Goal: Task Accomplishment & Management: Complete application form

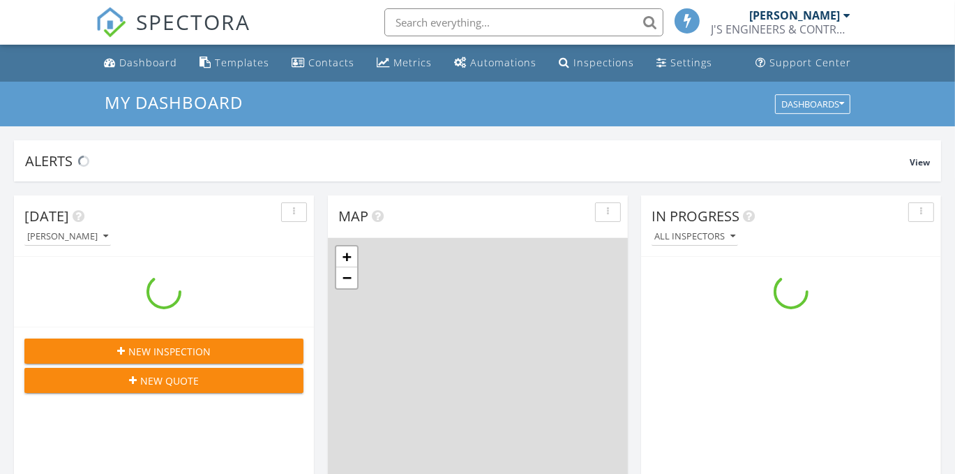
scroll to position [1290, 977]
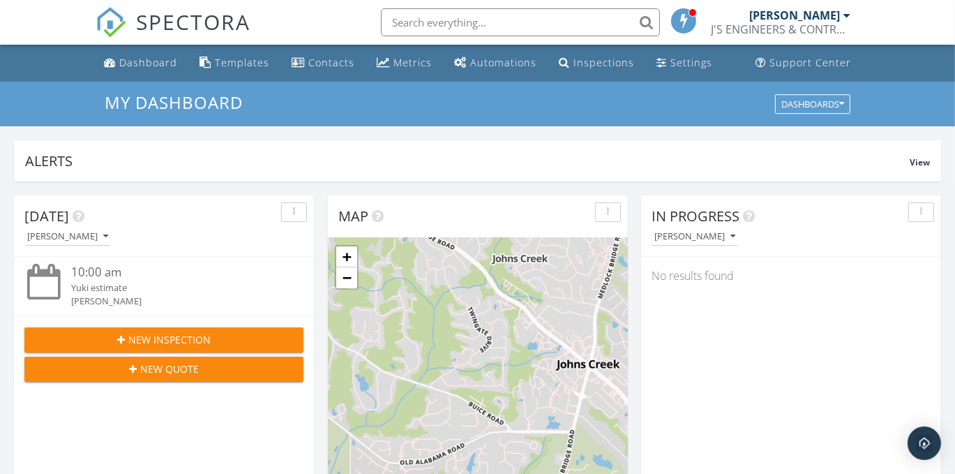
click at [218, 331] on button "New Inspection" at bounding box center [163, 339] width 279 height 25
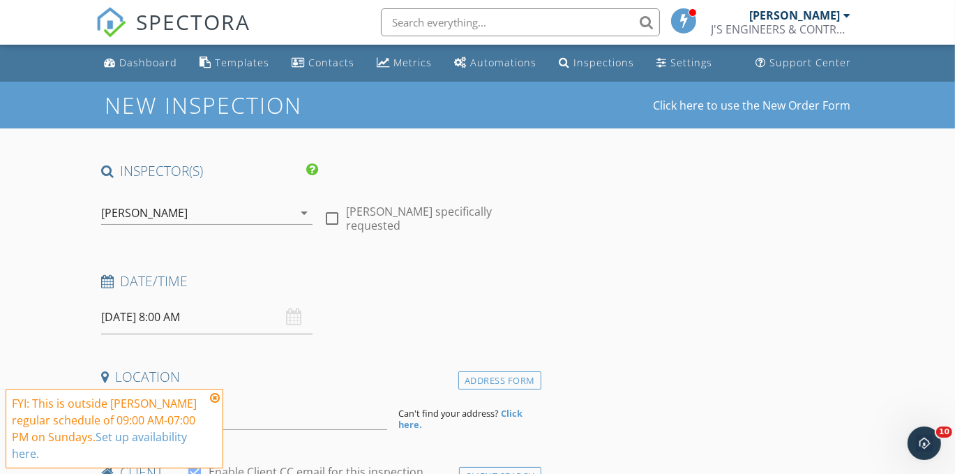
click at [249, 323] on input "09/28/2025 8:00 AM" at bounding box center [206, 317] width 211 height 34
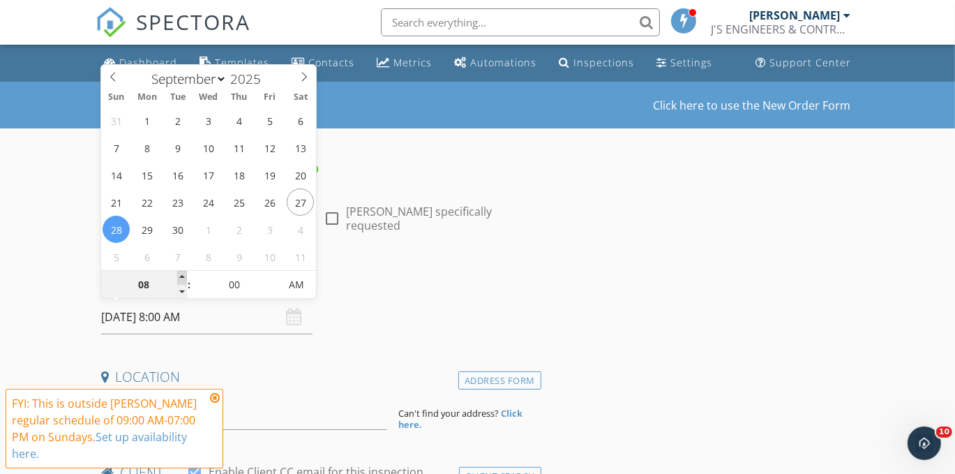
type input "09"
type input "09/28/2025 9:00 AM"
click at [179, 276] on span at bounding box center [182, 278] width 10 height 14
type input "10"
type input "09/28/2025 10:00 AM"
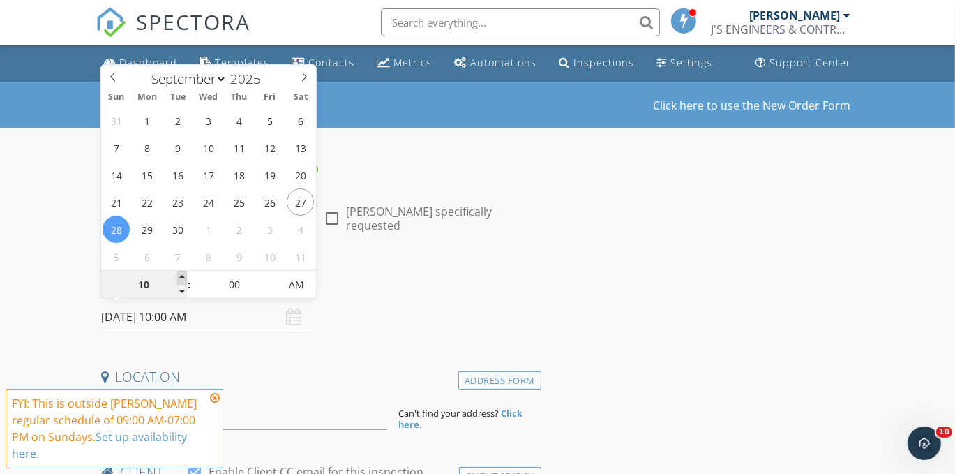
click at [179, 276] on span at bounding box center [182, 278] width 10 height 14
type input "11"
type input "09/28/2025 11:00 AM"
click at [179, 276] on span at bounding box center [182, 278] width 10 height 14
type input "12"
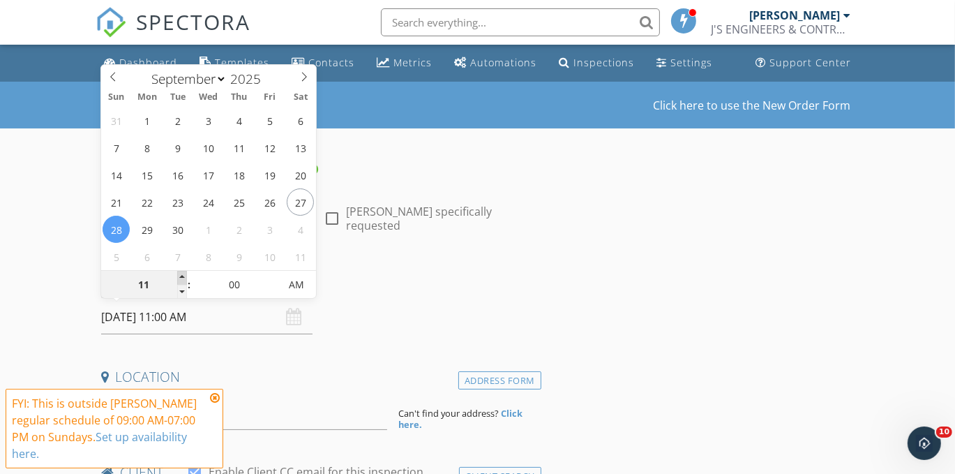
type input "09/28/2025 12:00 PM"
click at [179, 276] on span at bounding box center [182, 278] width 10 height 14
type input "01"
type input "09/28/2025 1:00 PM"
click at [179, 276] on span at bounding box center [182, 278] width 10 height 14
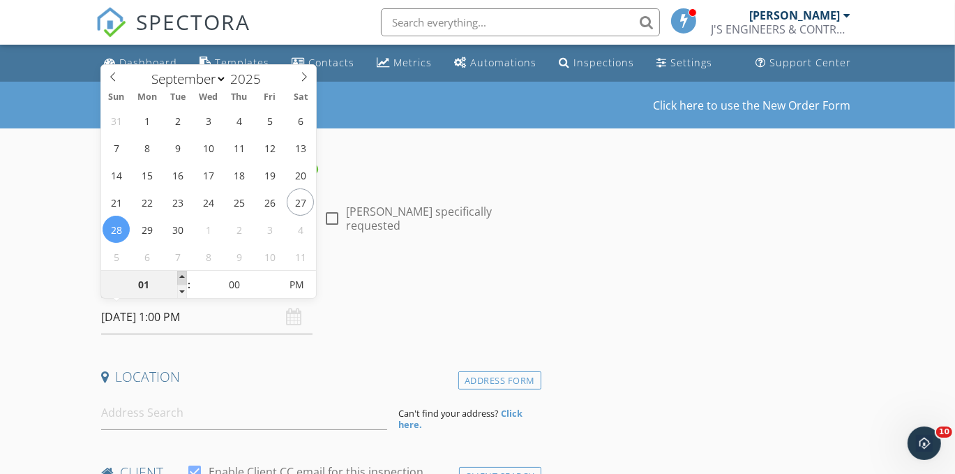
type input "02"
type input "[DATE] 2:00 PM"
click at [179, 276] on span at bounding box center [182, 278] width 10 height 14
click at [242, 413] on input at bounding box center [244, 412] width 286 height 34
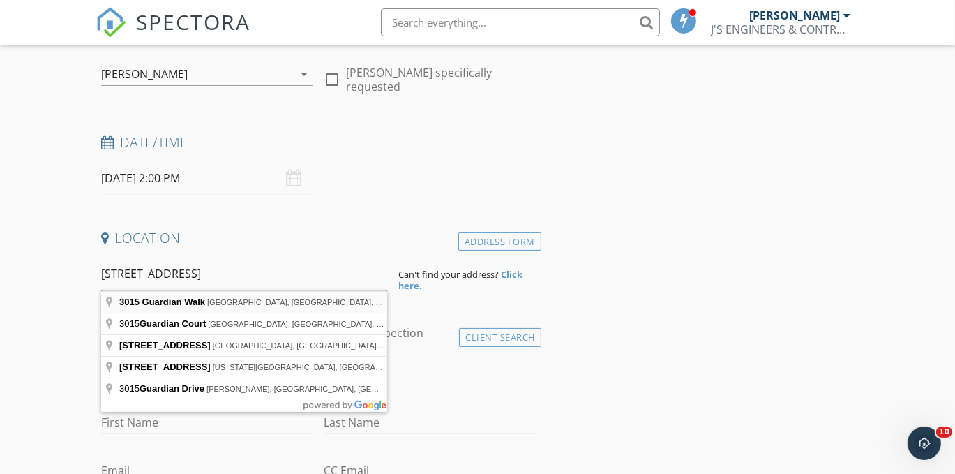
scroll to position [140, 0]
type input "3015 Guardian Walk, Kennesaw, GA, USA"
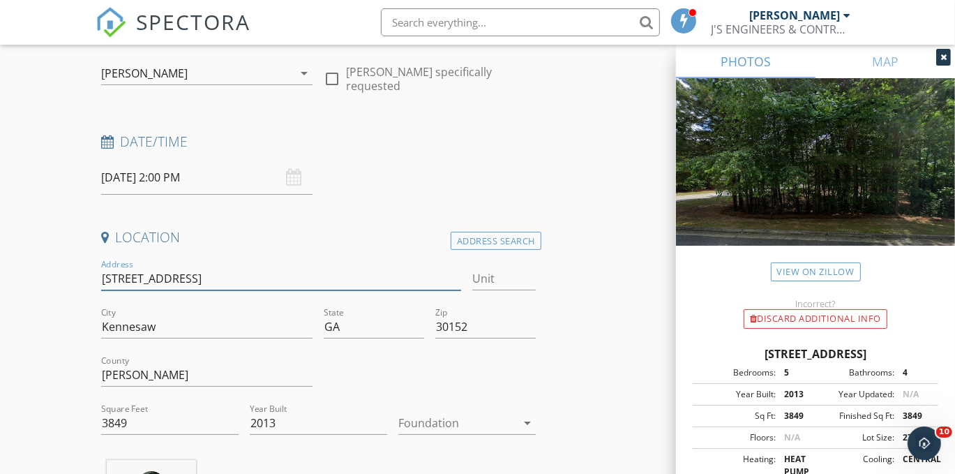
drag, startPoint x: 211, startPoint y: 275, endPoint x: 66, endPoint y: 269, distance: 145.2
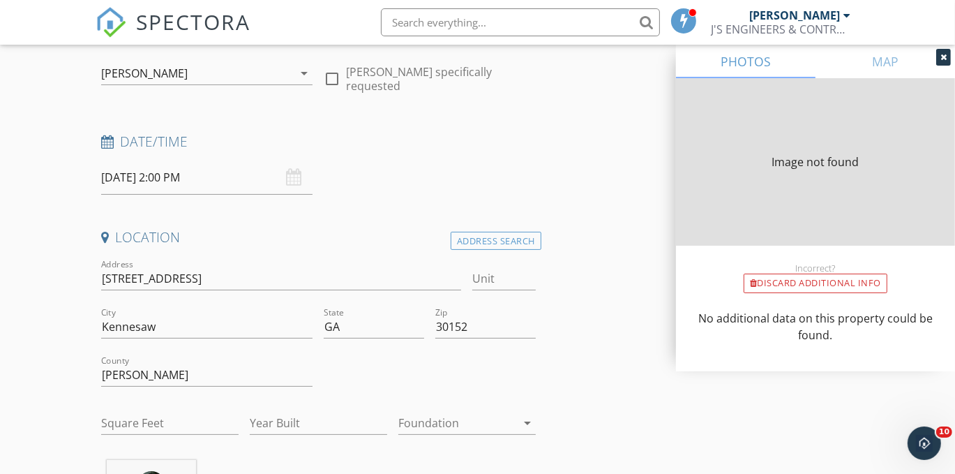
type input "3849"
type input "2013"
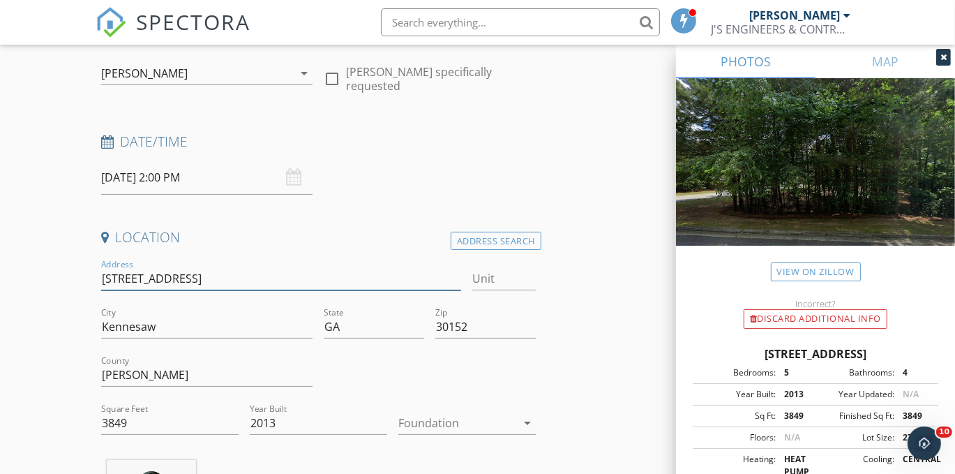
click at [229, 271] on input "3015 Guardian Walk" at bounding box center [281, 278] width 360 height 23
type input "[STREET_ADDRESS]"
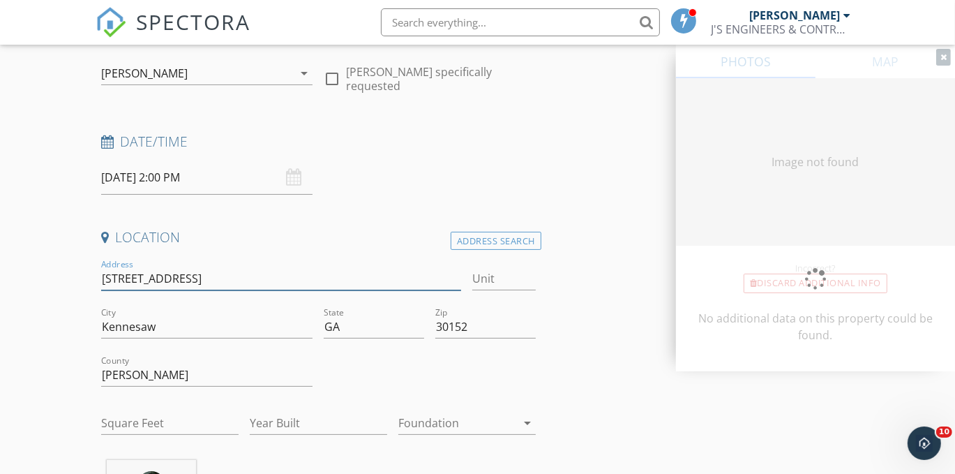
type input "3849"
type input "2013"
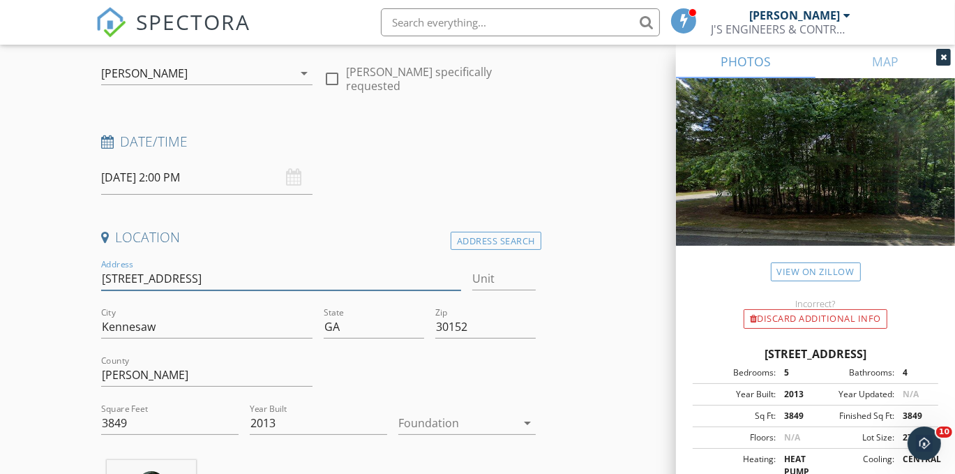
type input "[STREET_ADDRESS]"
click at [157, 428] on input "3849" at bounding box center [169, 423] width 137 height 23
click at [158, 428] on input "3849" at bounding box center [169, 423] width 137 height 23
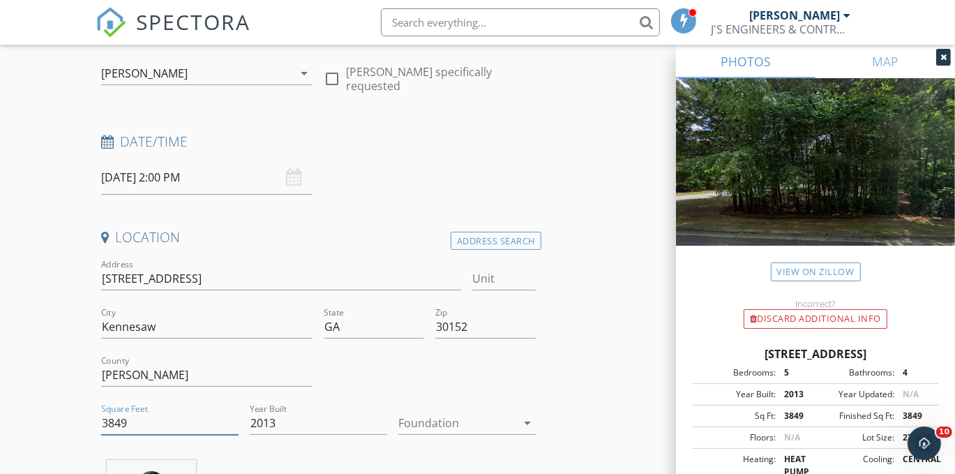
click at [158, 428] on input "3849" at bounding box center [169, 423] width 137 height 23
drag, startPoint x: 158, startPoint y: 428, endPoint x: 33, endPoint y: 426, distance: 125.6
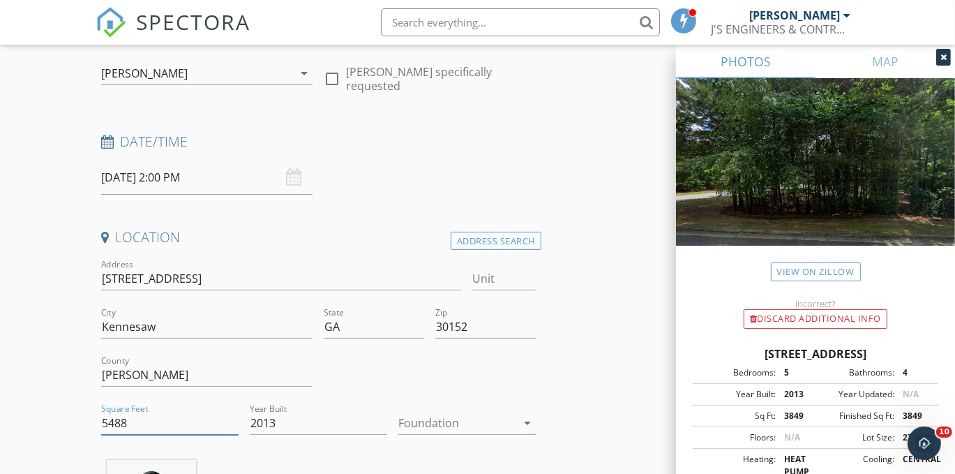
type input "5488"
click at [467, 420] on div at bounding box center [457, 423] width 118 height 22
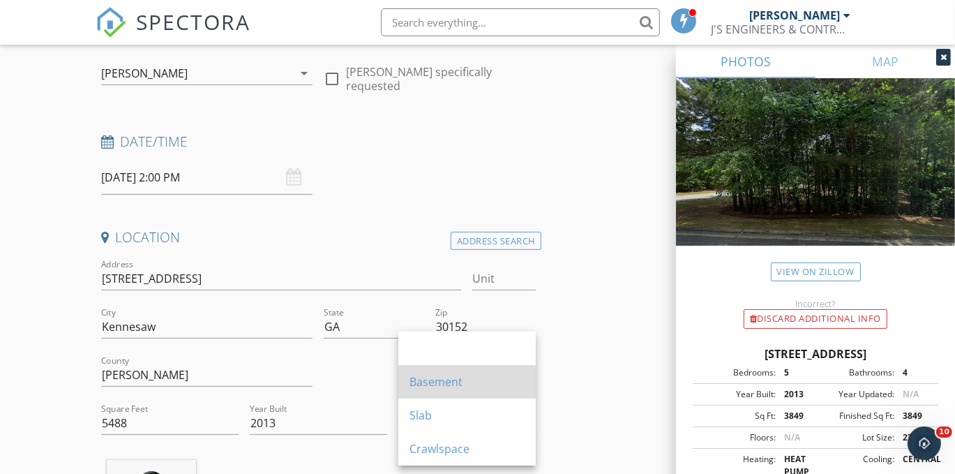
click at [461, 389] on div "Basement" at bounding box center [466, 381] width 115 height 33
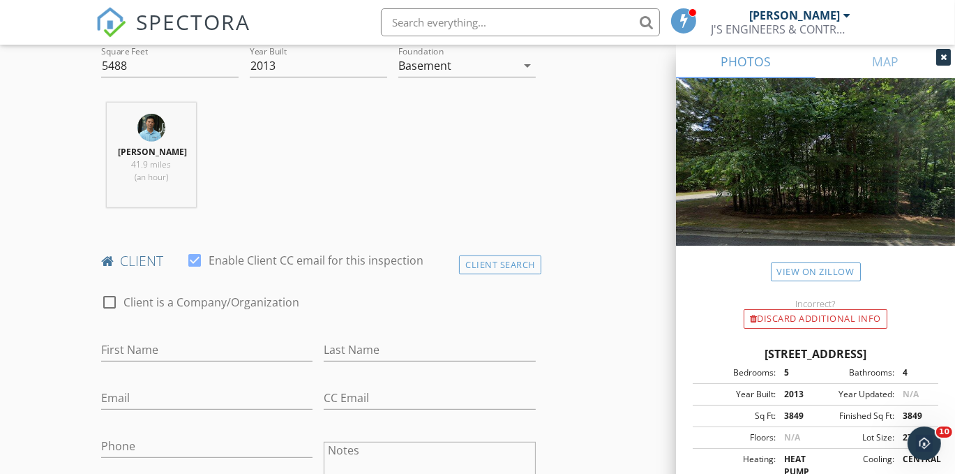
scroll to position [558, 0]
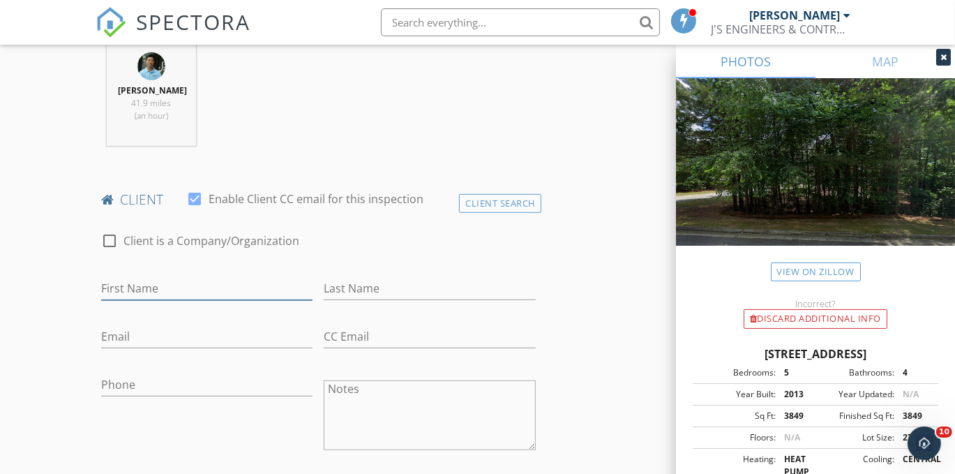
click at [233, 292] on input "First Name" at bounding box center [206, 288] width 211 height 23
type input "[PERSON_NAME]"
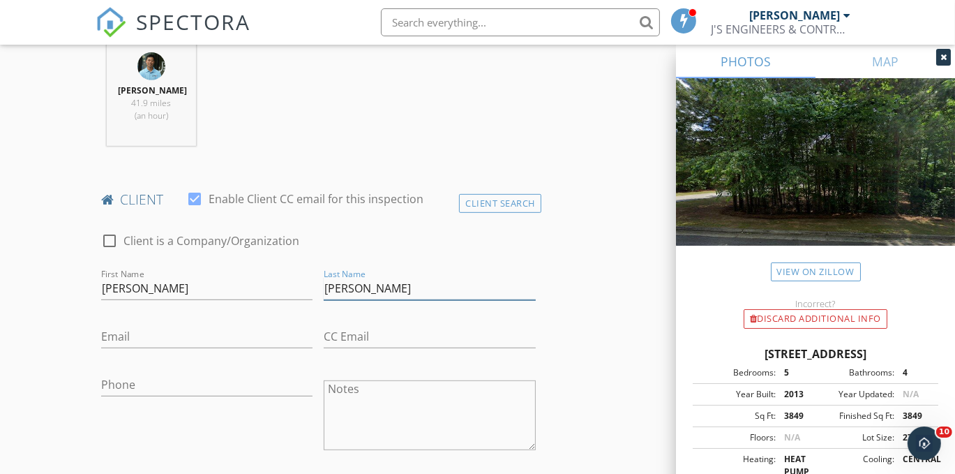
type input "[PERSON_NAME]"
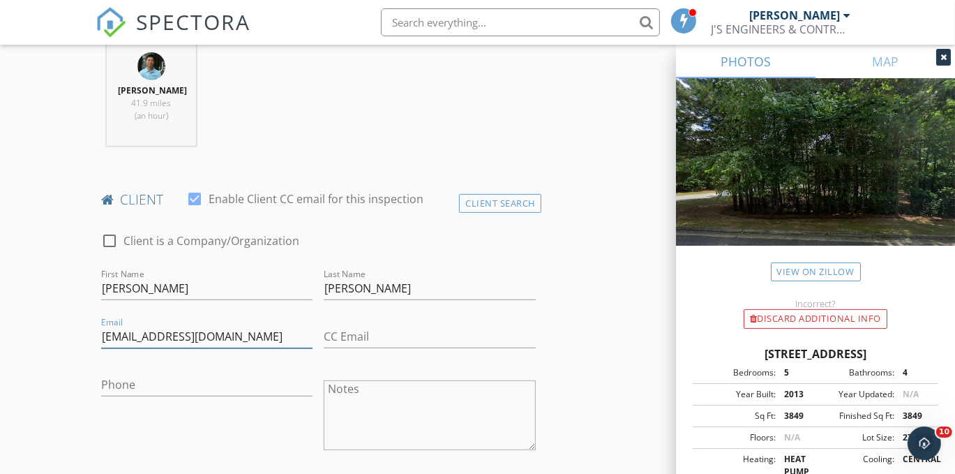
click at [149, 335] on input "tilakchanlo97@gmail.com" at bounding box center [206, 336] width 211 height 23
type input "[EMAIL_ADDRESS][DOMAIN_NAME]"
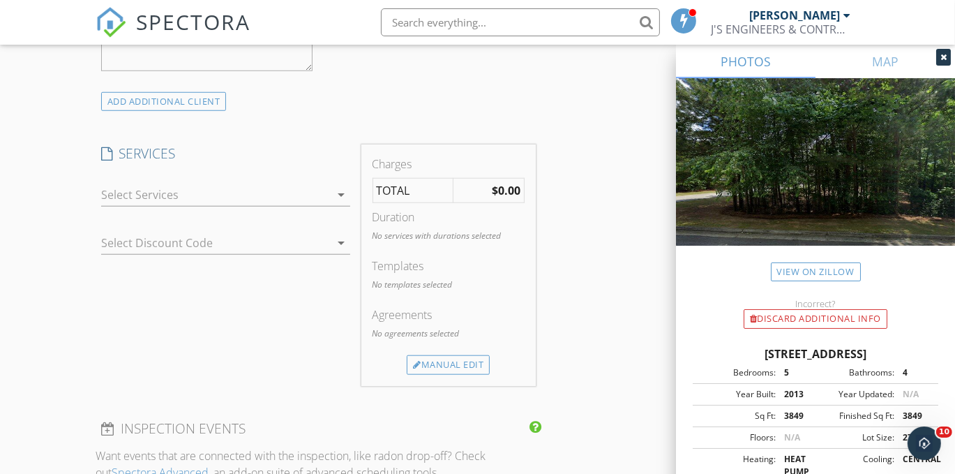
scroll to position [1046, 0]
click at [218, 183] on div at bounding box center [215, 194] width 229 height 22
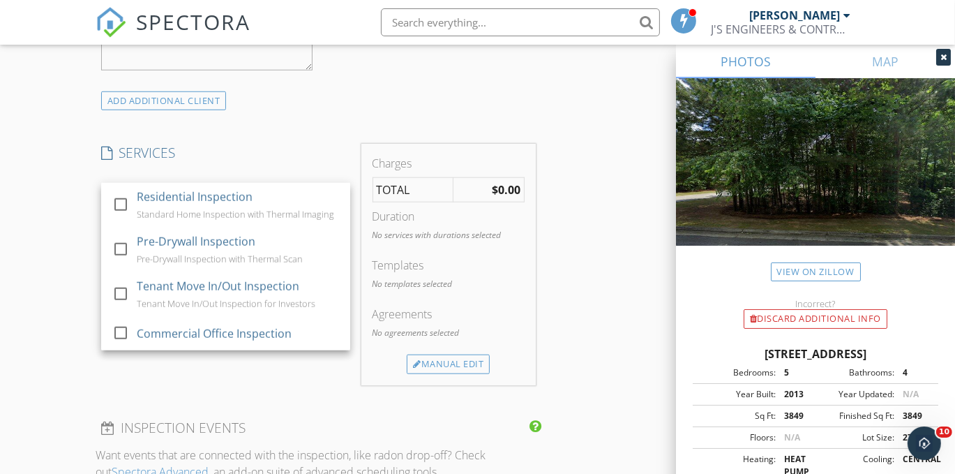
click at [218, 183] on div "Residential Inspection Standard Home Inspection with Thermal Imaging" at bounding box center [238, 205] width 202 height 45
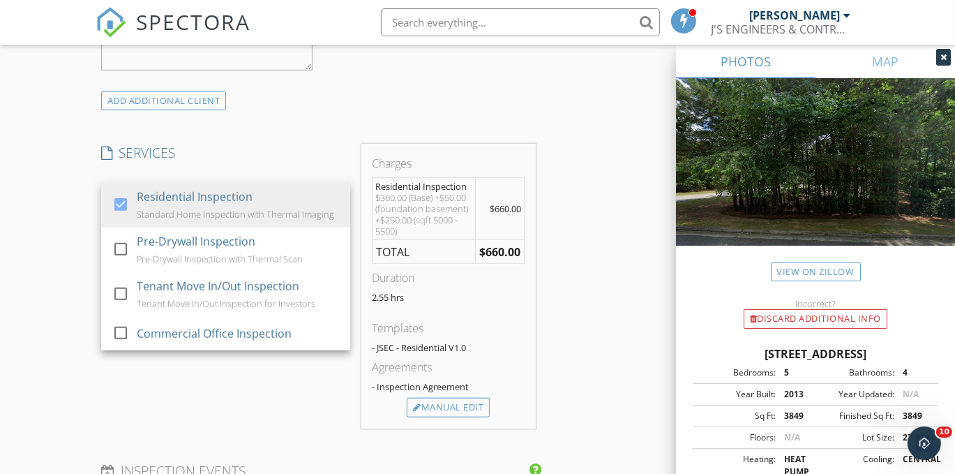
click at [73, 235] on div "New Inspection Click here to use the New Order Form INSPECTOR(S) check_box Jay …" at bounding box center [477, 281] width 955 height 2492
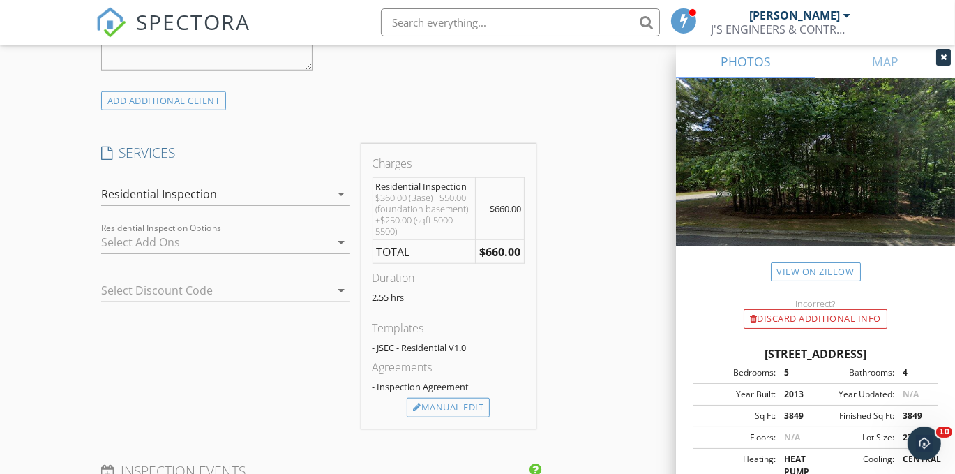
click at [114, 239] on div at bounding box center [215, 242] width 229 height 22
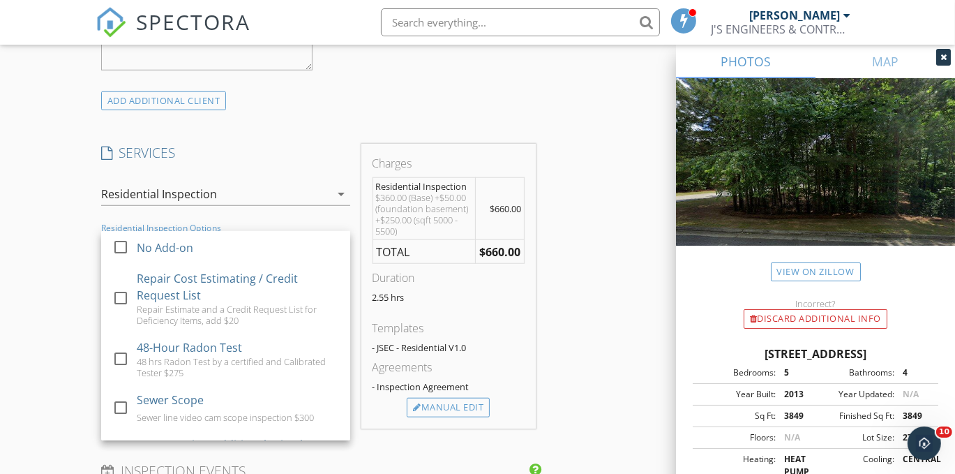
click at [74, 260] on div "New Inspection Click here to use the New Order Form INSPECTOR(S) check_box Jay …" at bounding box center [477, 281] width 955 height 2492
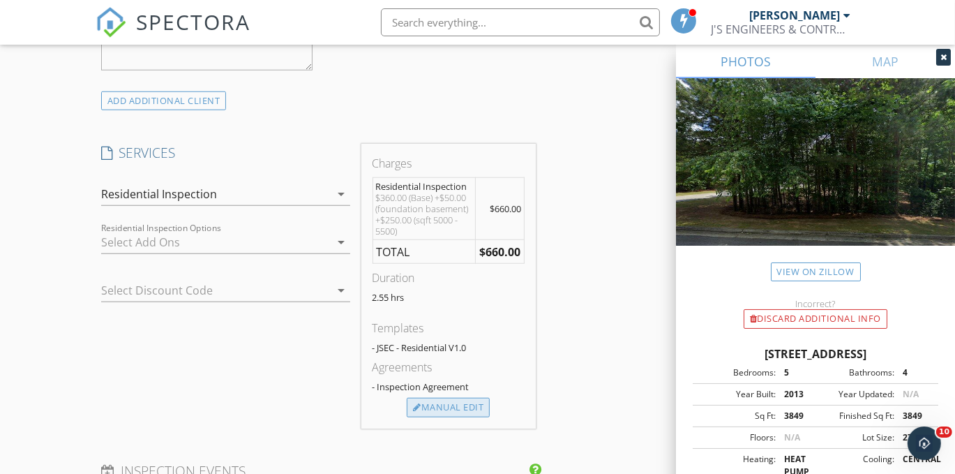
click at [464, 411] on div "Manual Edit" at bounding box center [448, 408] width 83 height 20
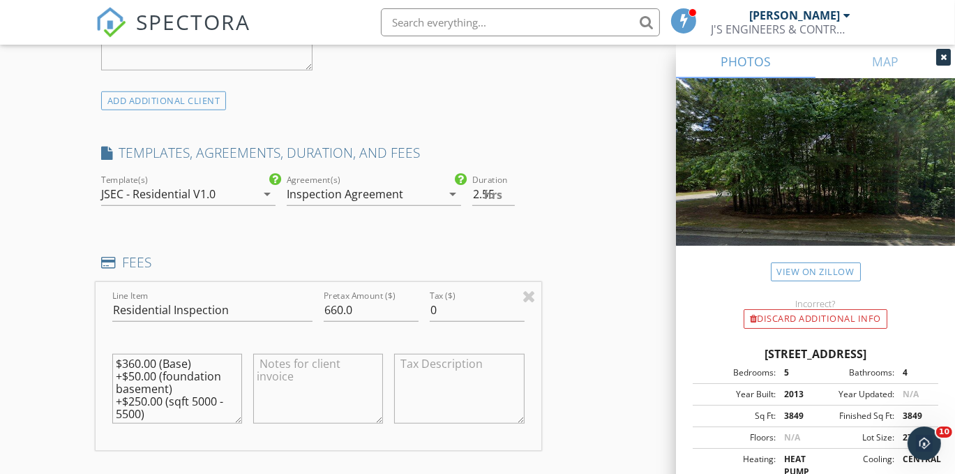
scroll to position [1325, 0]
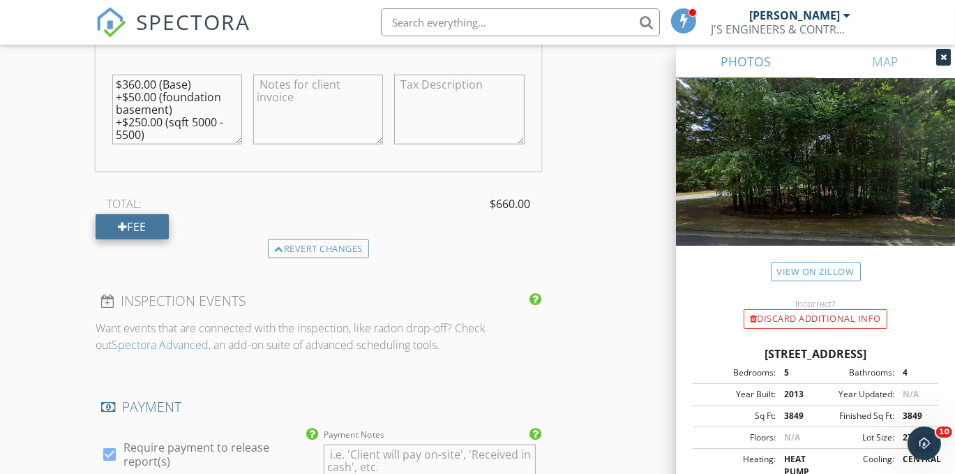
click at [159, 216] on div "Fee" at bounding box center [132, 226] width 73 height 25
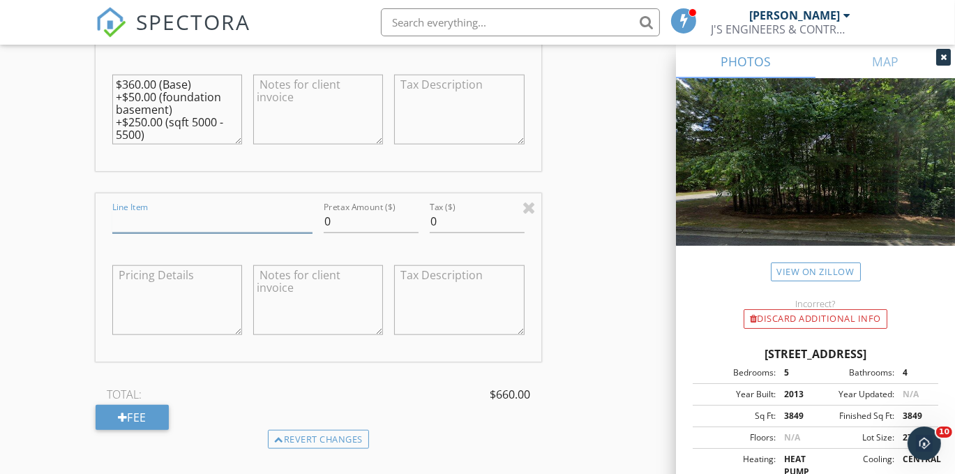
click at [191, 214] on input "Line Item" at bounding box center [212, 221] width 200 height 23
type input "discount"
click at [340, 220] on input "0" at bounding box center [371, 221] width 95 height 23
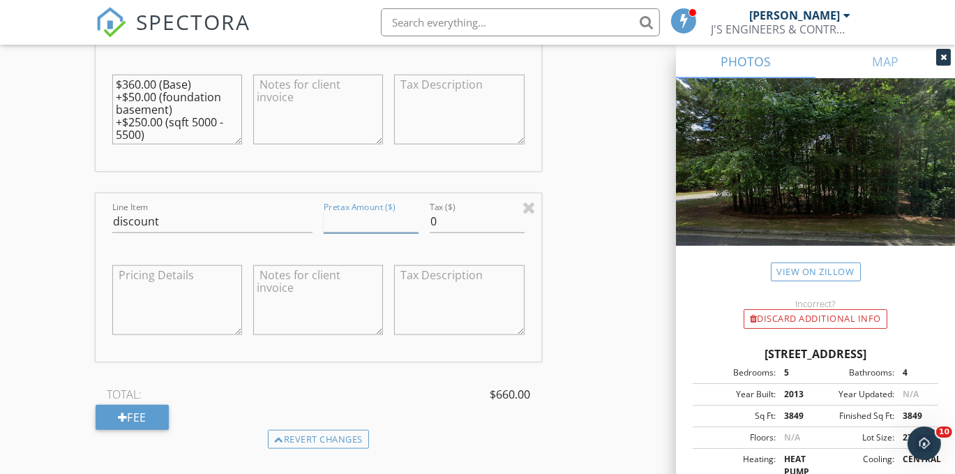
type input "-6"
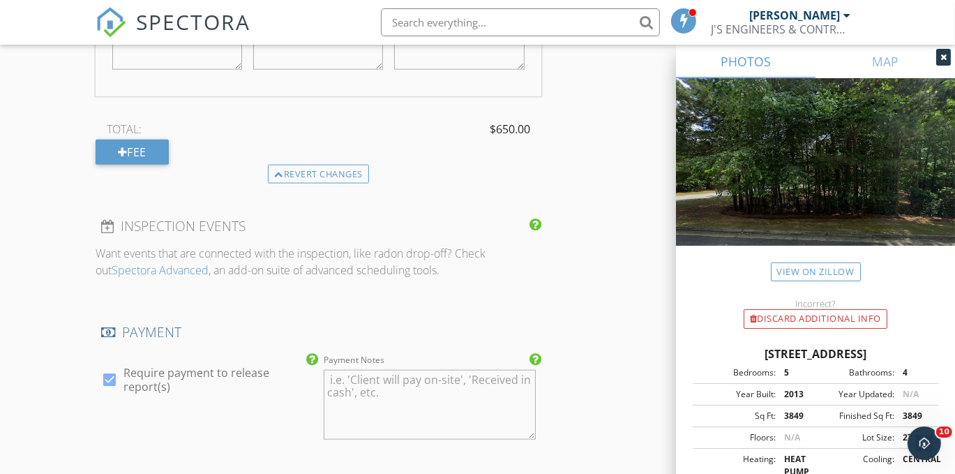
scroll to position [1604, 0]
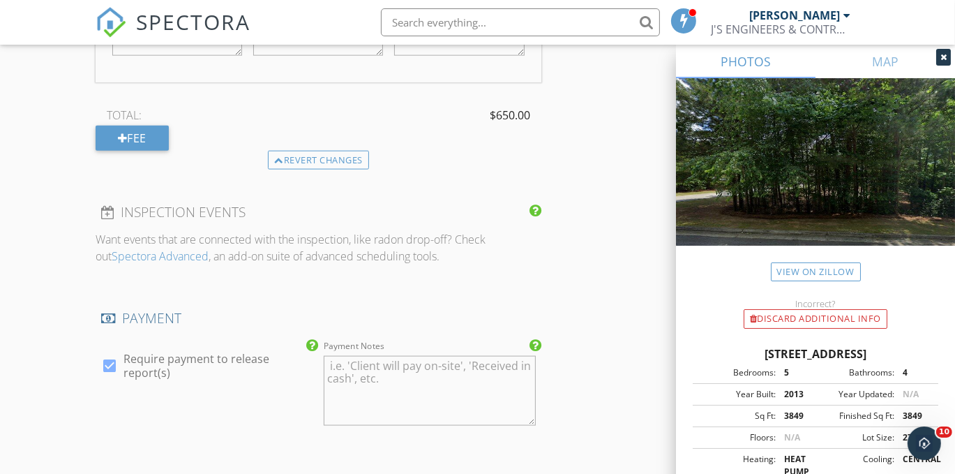
type input "-10"
click at [381, 385] on textarea "Payment Notes" at bounding box center [429, 391] width 211 height 70
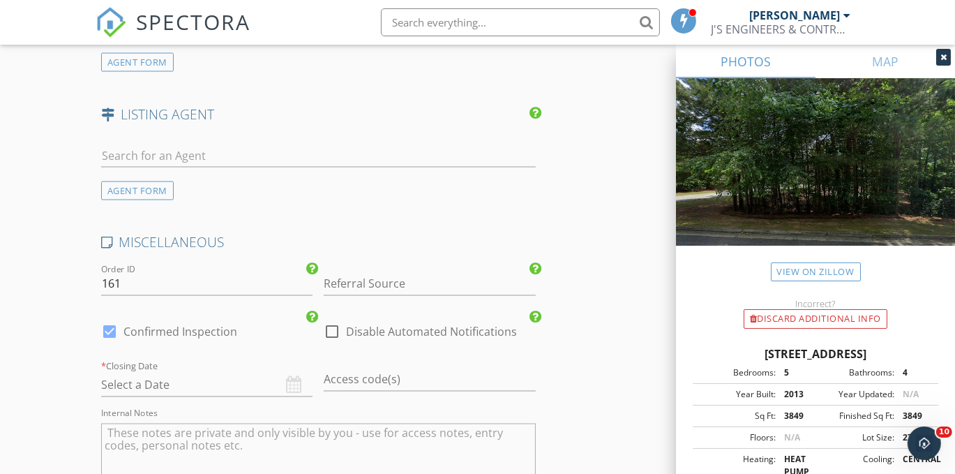
scroll to position [2232, 0]
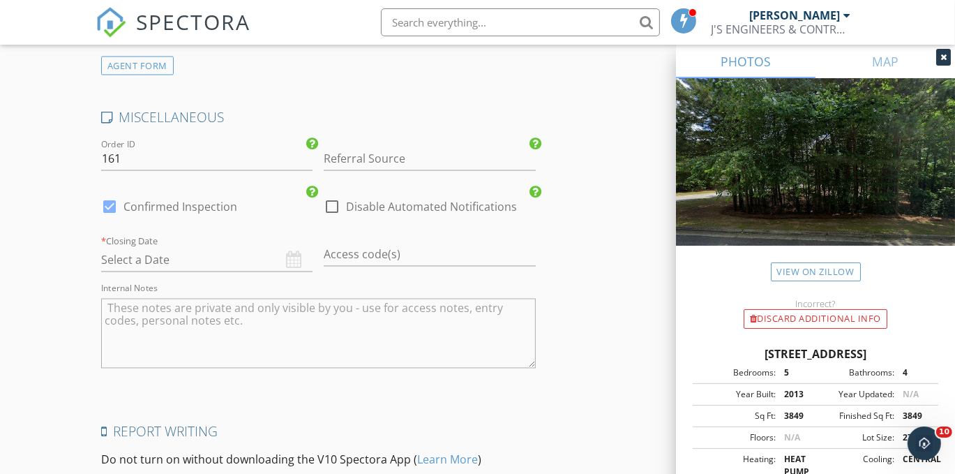
click at [299, 319] on textarea "Internal Notes" at bounding box center [318, 334] width 435 height 70
type textarea "7884425"
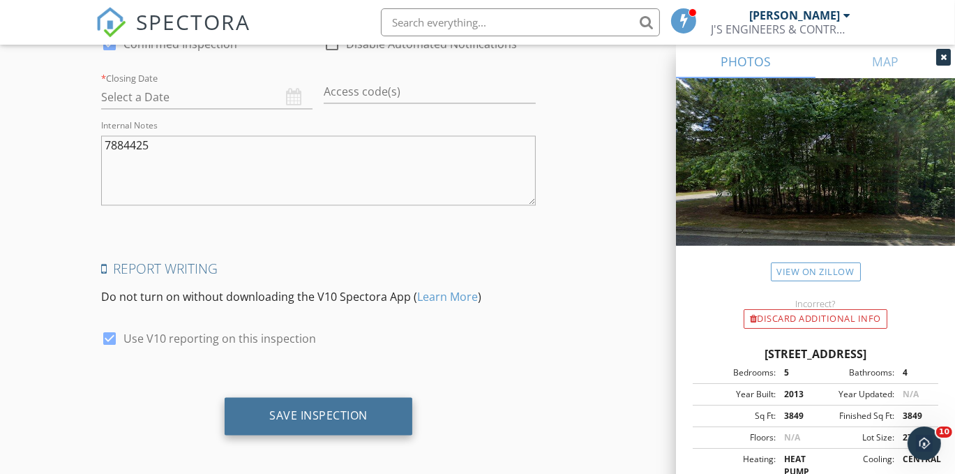
click at [371, 414] on div "Save Inspection" at bounding box center [319, 416] width 188 height 38
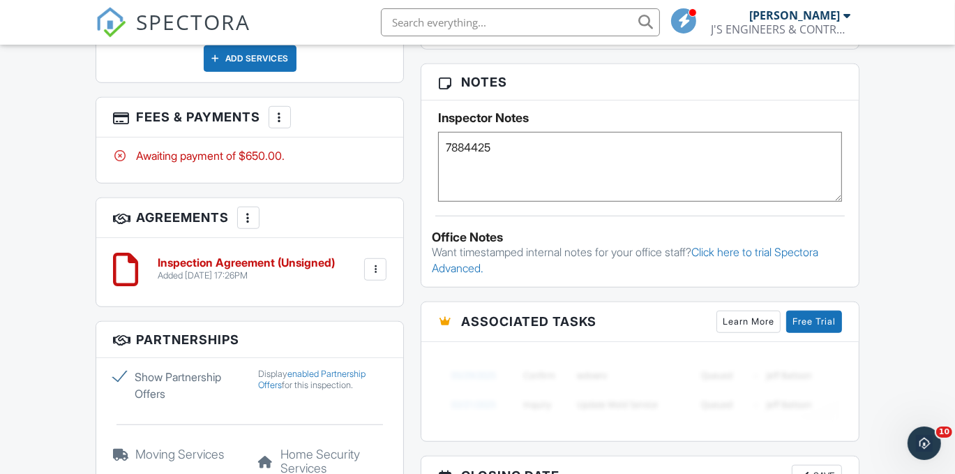
scroll to position [907, 0]
